Goal: Task Accomplishment & Management: Manage account settings

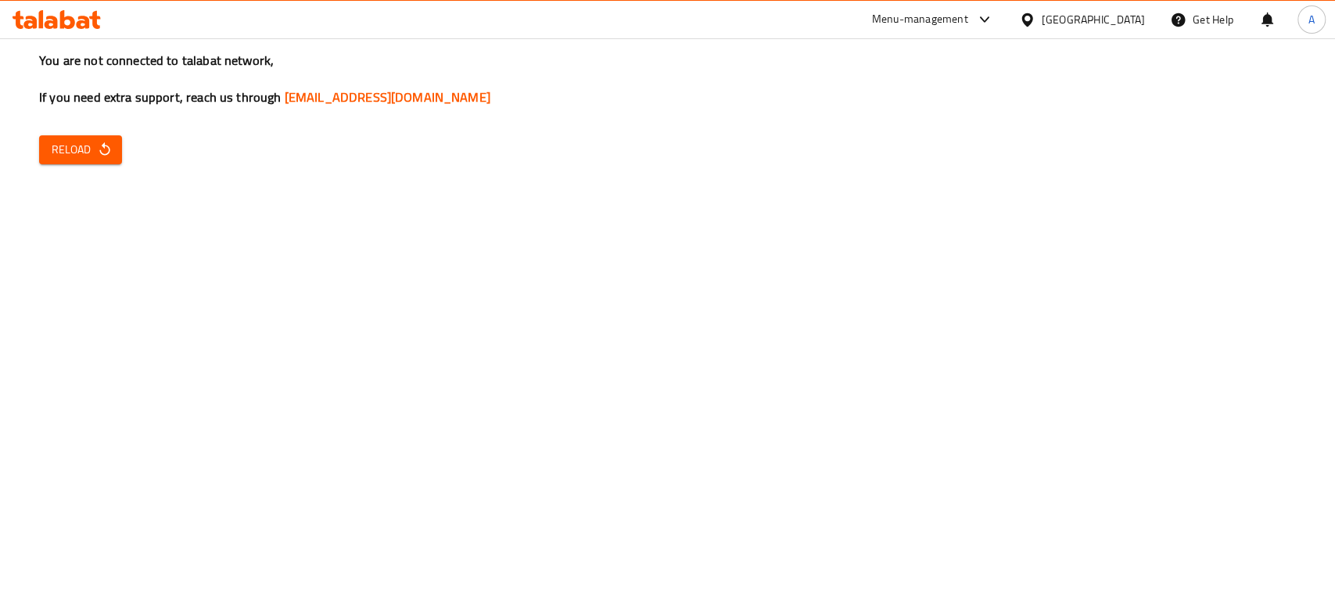
click at [132, 149] on div "You are not connected to talabat network, If you need extra support, reach us t…" at bounding box center [667, 302] width 1335 height 604
click at [99, 152] on icon "button" at bounding box center [105, 150] width 16 height 16
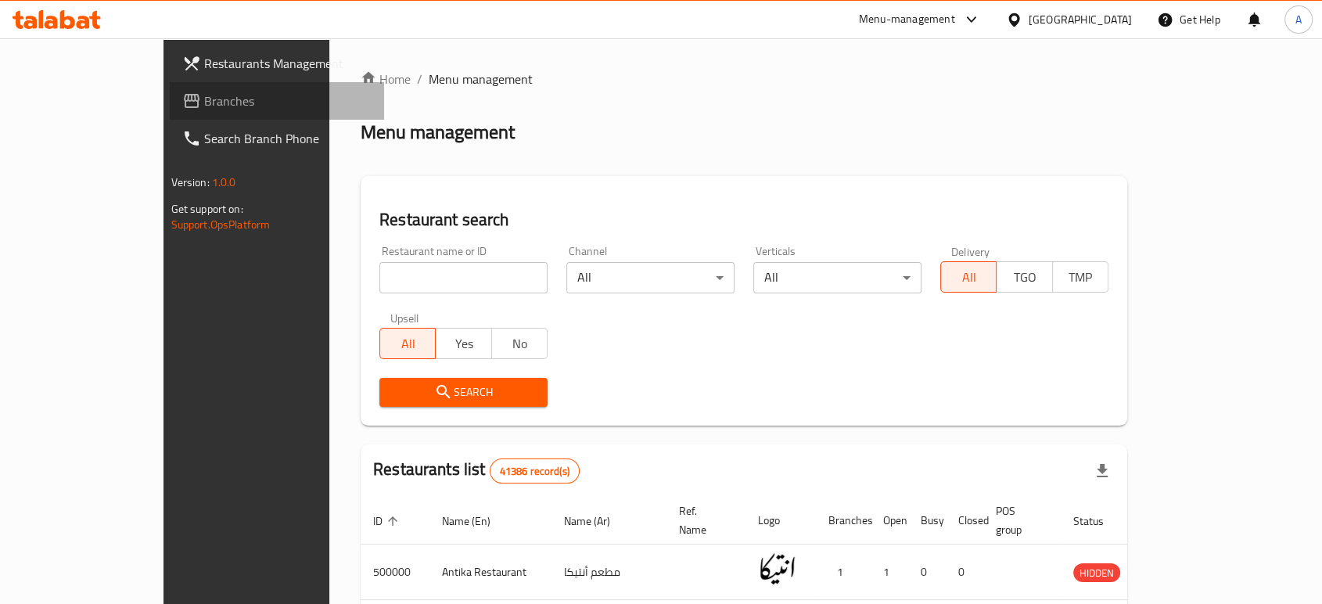
click at [204, 101] on span "Branches" at bounding box center [287, 101] width 167 height 19
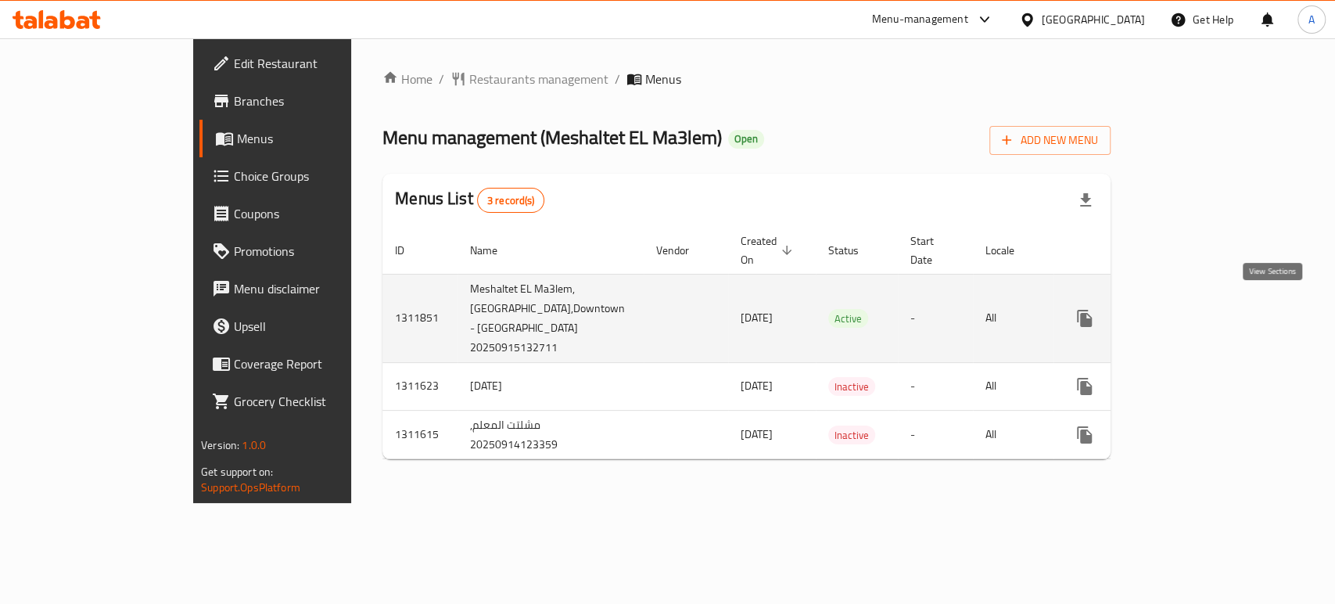
click at [1216, 309] on link "enhanced table" at bounding box center [1198, 319] width 38 height 38
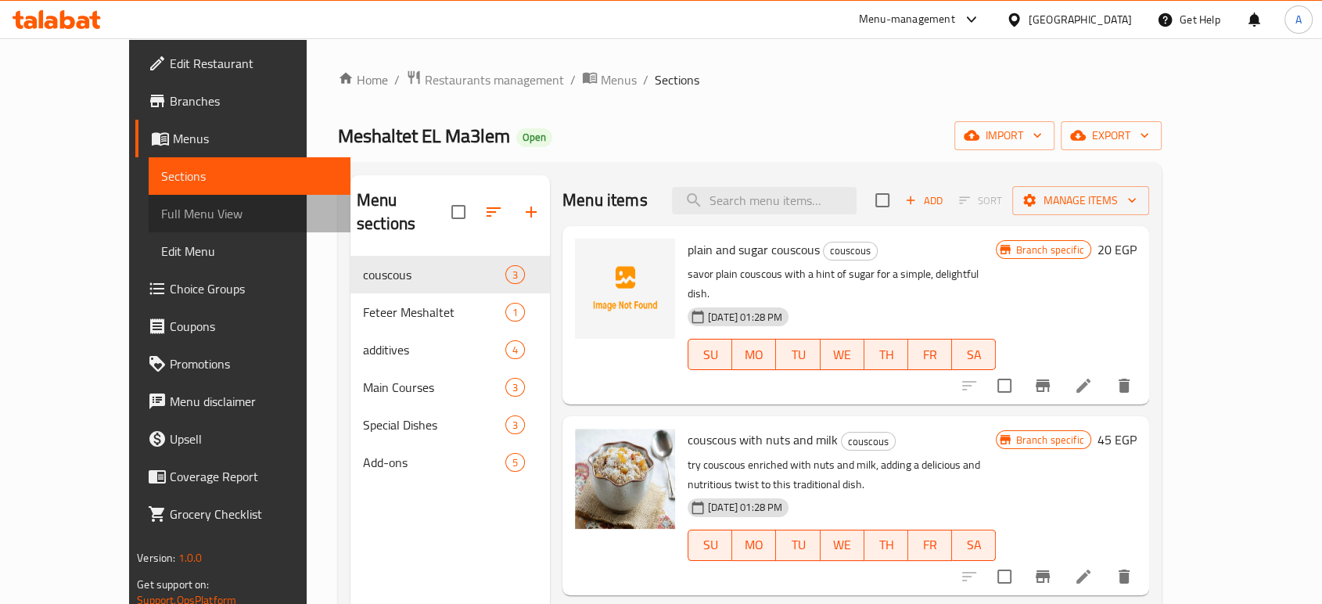
click at [161, 218] on span "Full Menu View" at bounding box center [249, 213] width 176 height 19
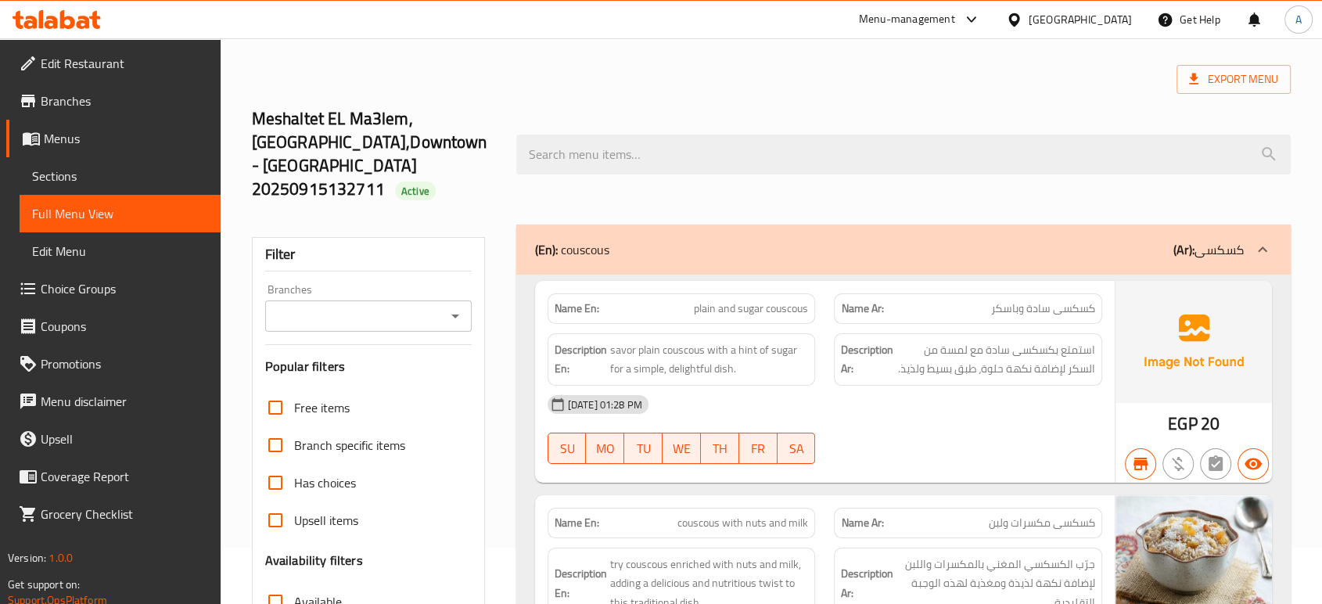
scroll to position [87, 0]
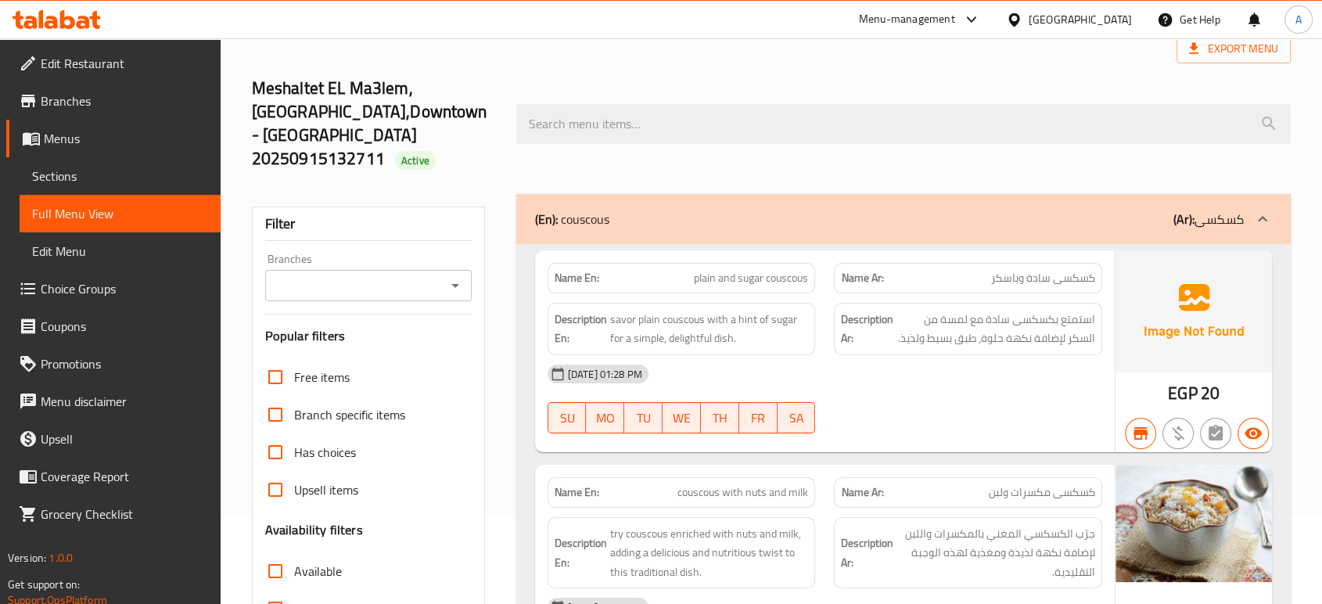
click at [456, 276] on icon "Open" at bounding box center [455, 285] width 19 height 19
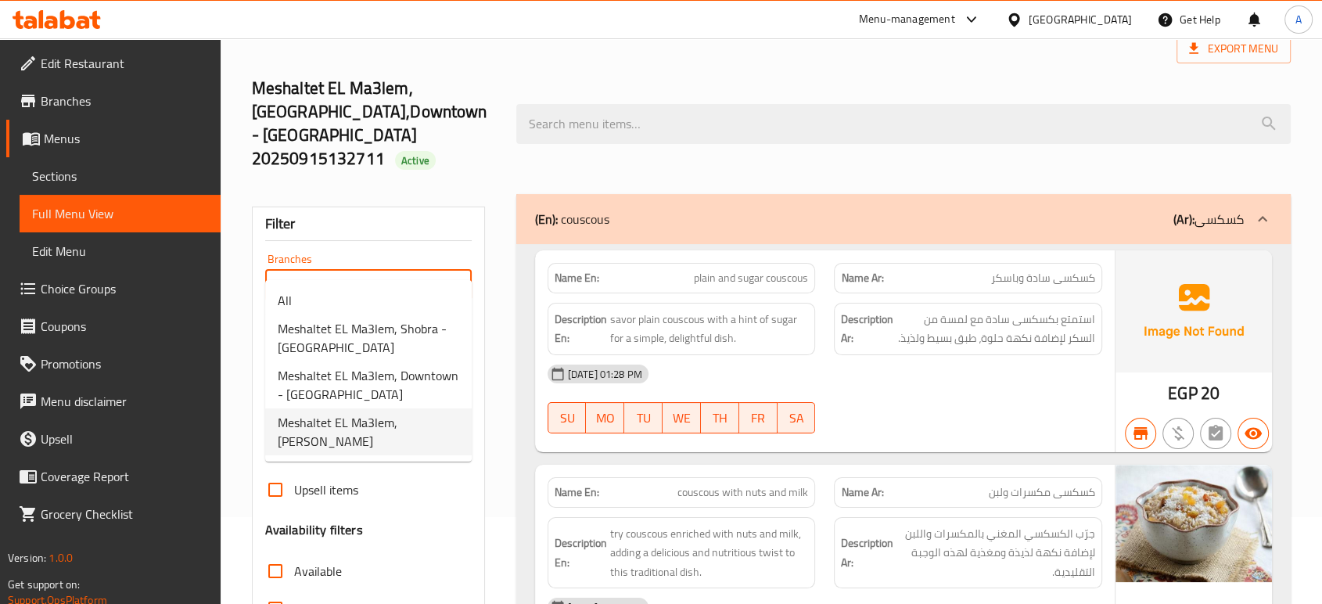
click at [381, 431] on span "Meshaltet EL Ma3lem, [PERSON_NAME]" at bounding box center [368, 432] width 181 height 38
type input "Meshaltet EL Ma3lem, [PERSON_NAME]"
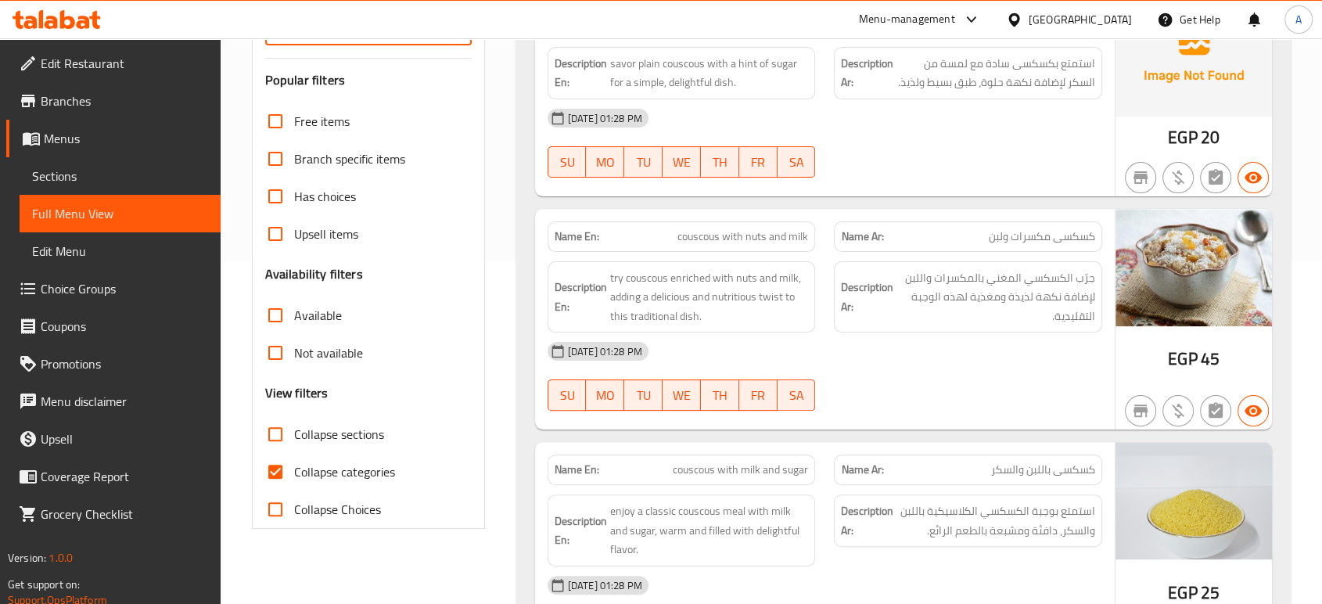
scroll to position [347, 0]
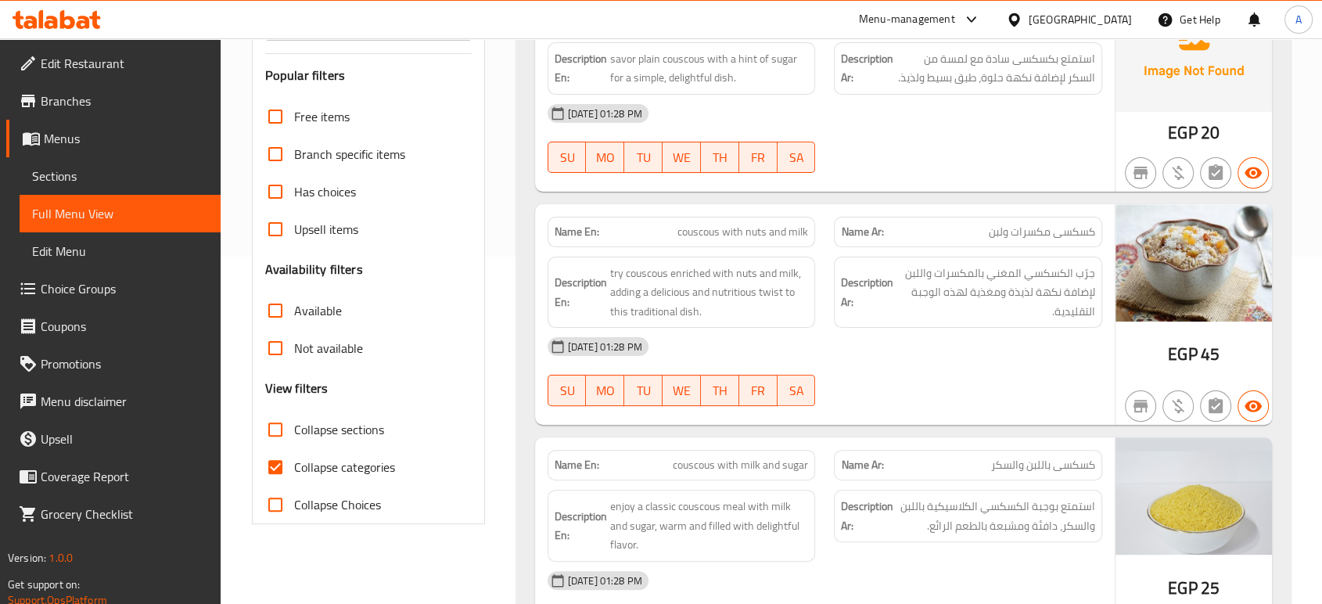
click at [321, 301] on span "Available" at bounding box center [318, 310] width 48 height 19
click at [294, 292] on input "Available" at bounding box center [276, 311] width 38 height 38
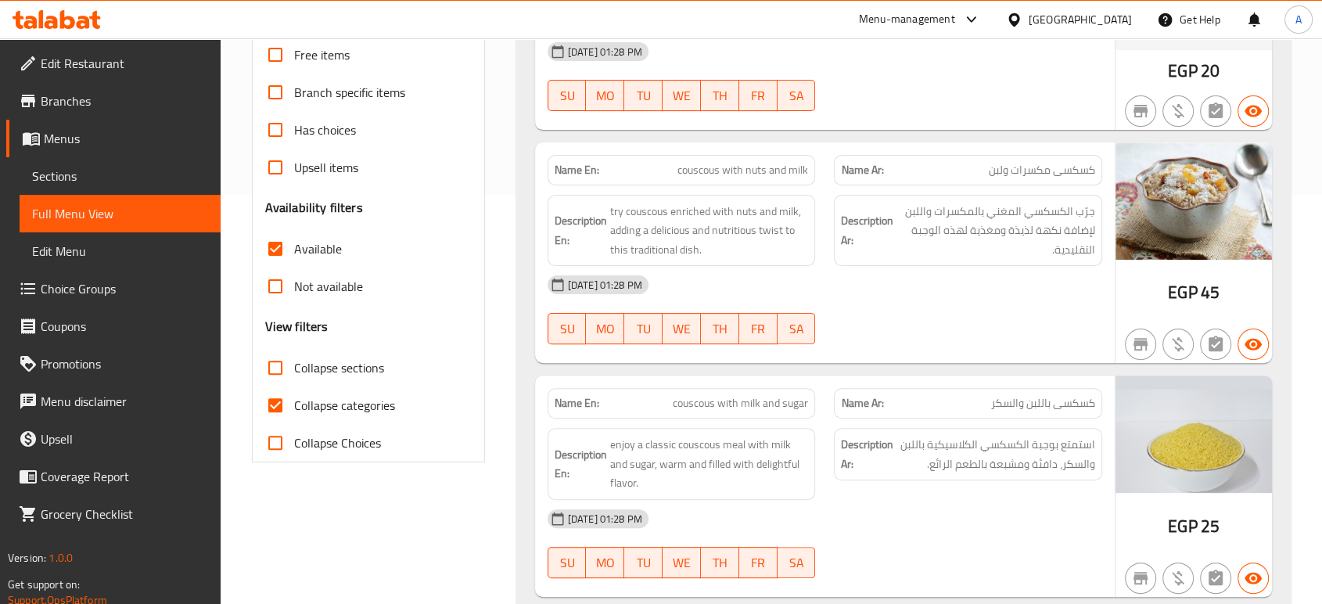
scroll to position [328, 0]
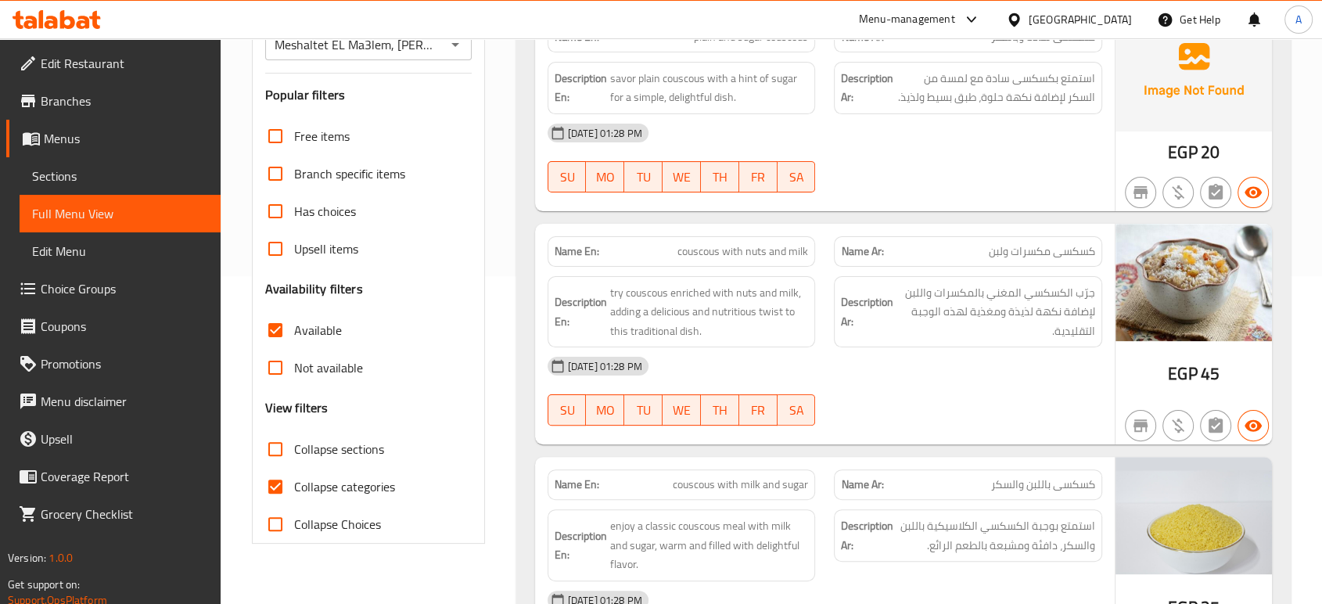
click at [313, 321] on span "Available" at bounding box center [318, 330] width 48 height 19
click at [294, 311] on input "Available" at bounding box center [276, 330] width 38 height 38
checkbox input "false"
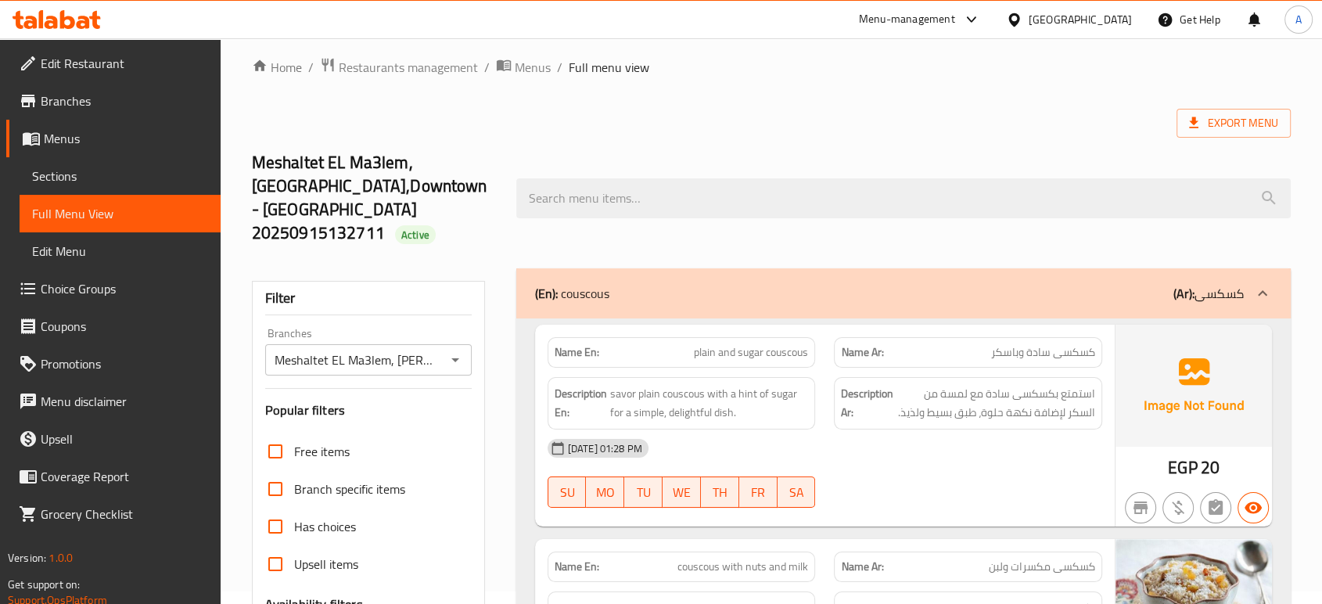
scroll to position [0, 0]
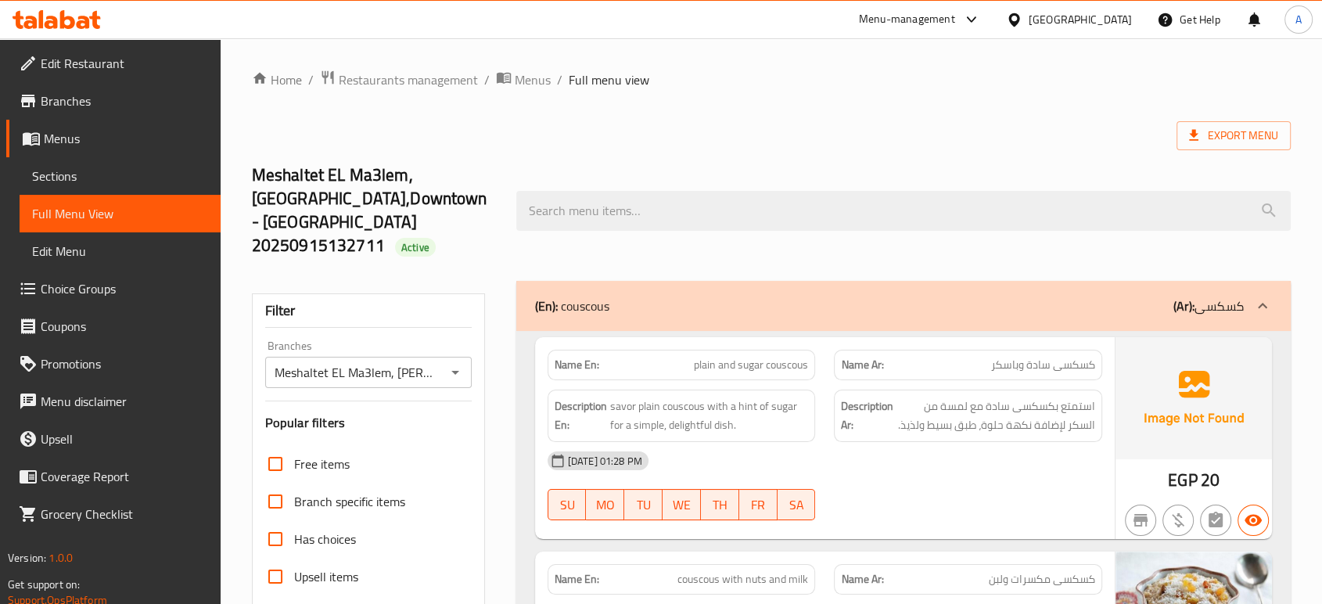
click at [541, 145] on div "Meshaltet EL Ma3lem, [GEOGRAPHIC_DATA],Downtown - [GEOGRAPHIC_DATA] 20250915132…" at bounding box center [771, 211] width 1058 height 140
